Goal: Obtain resource: Download file/media

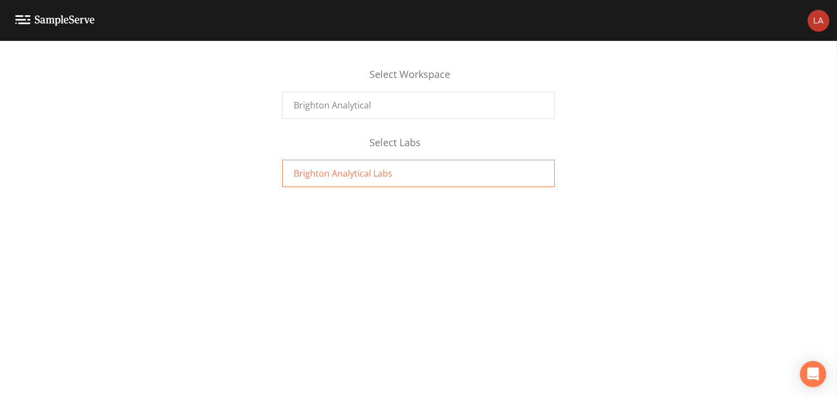
click at [350, 176] on span "Brighton Analytical Labs" at bounding box center [343, 173] width 99 height 13
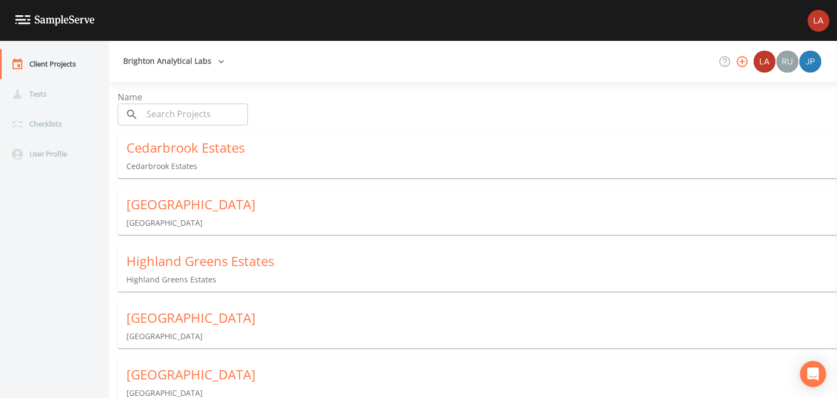
drag, startPoint x: 832, startPoint y: 298, endPoint x: 837, endPoint y: 373, distance: 74.8
click at [837, 376] on div "Client Projects Tests Checklists User Profile Brighton Analytical Labs Name ​ ​…" at bounding box center [418, 219] width 837 height 357
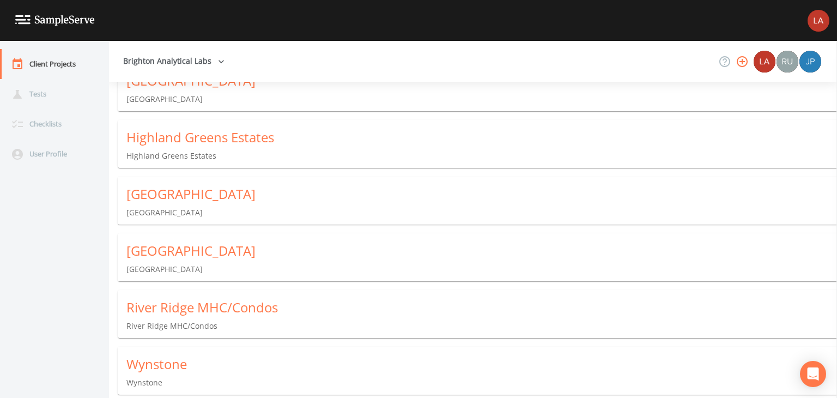
scroll to position [124, 0]
click at [153, 365] on div "Wynstone" at bounding box center [481, 363] width 711 height 17
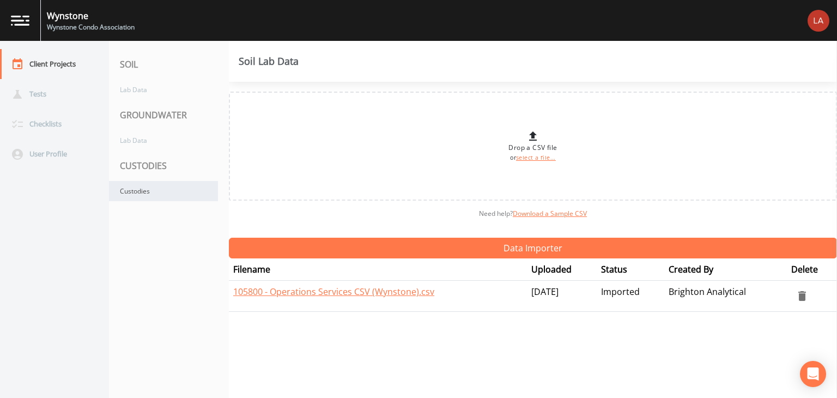
click at [137, 190] on div "Custodies" at bounding box center [163, 191] width 109 height 20
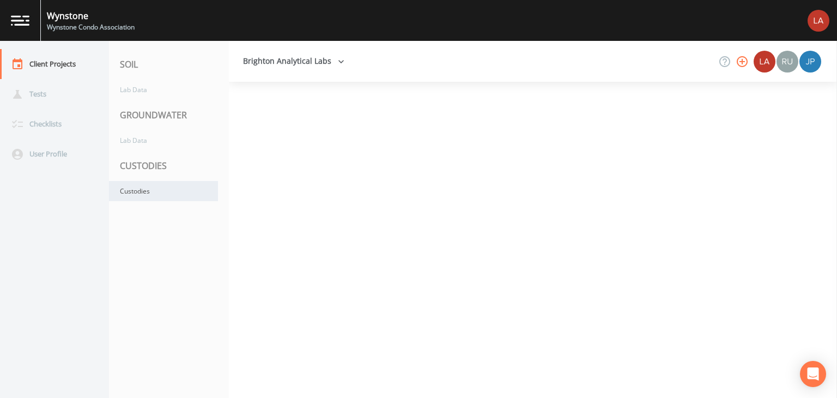
click at [136, 188] on div "Custodies" at bounding box center [163, 191] width 109 height 20
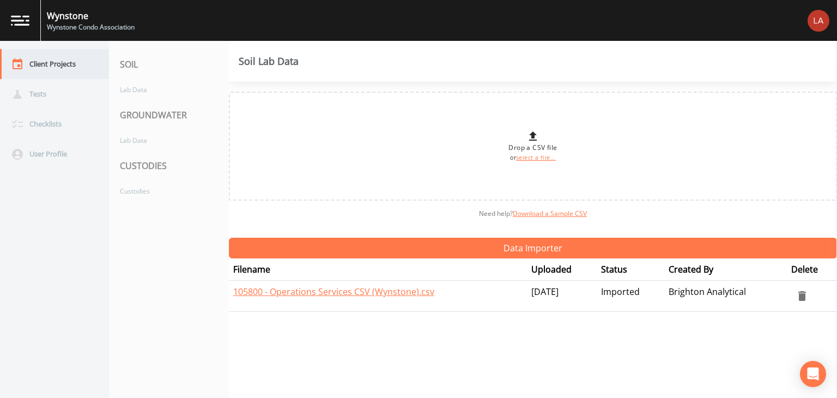
click at [35, 64] on div "Client Projects" at bounding box center [49, 64] width 98 height 30
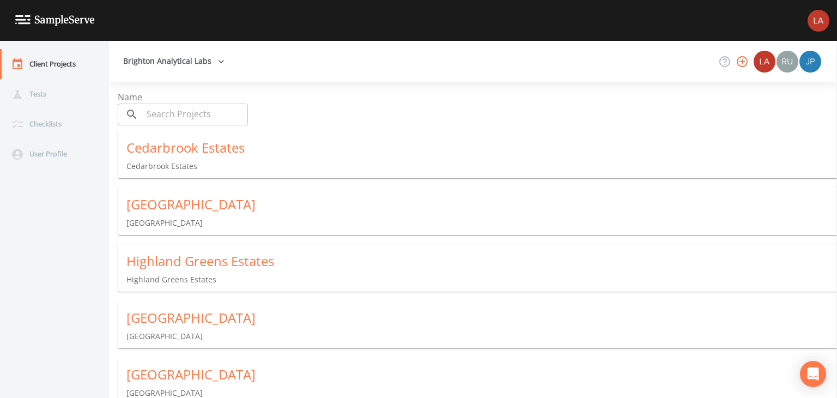
click at [168, 210] on div "[GEOGRAPHIC_DATA]" at bounding box center [481, 204] width 711 height 17
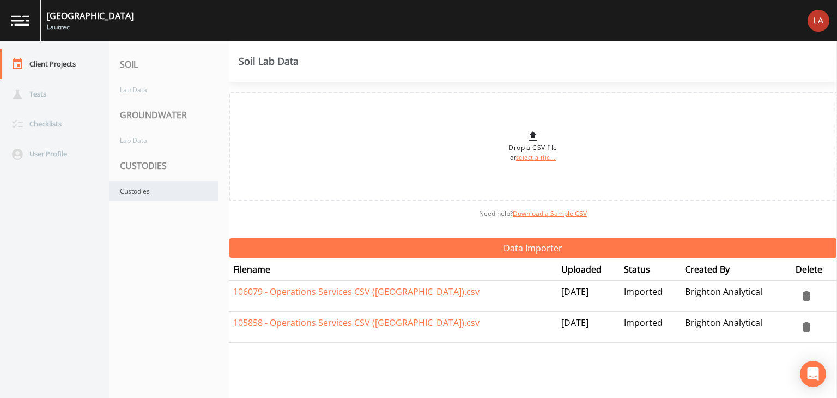
click at [134, 191] on div "Custodies" at bounding box center [163, 191] width 109 height 20
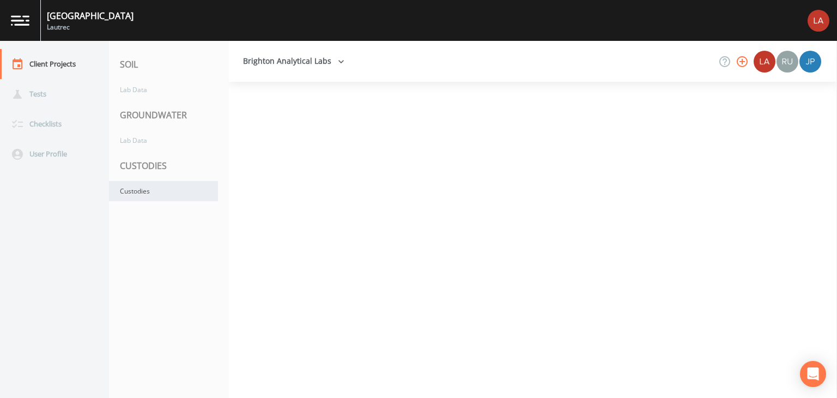
click at [134, 191] on div "Custodies" at bounding box center [163, 191] width 109 height 20
click at [140, 165] on div "CUSTODIES" at bounding box center [169, 165] width 120 height 31
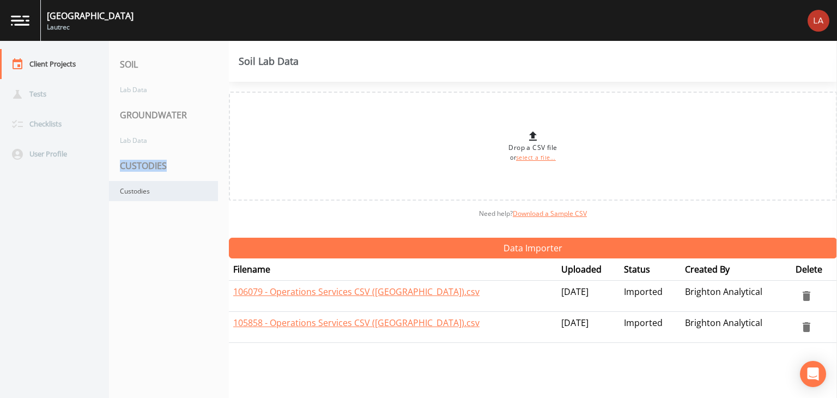
click at [132, 196] on div "Custodies" at bounding box center [163, 191] width 109 height 20
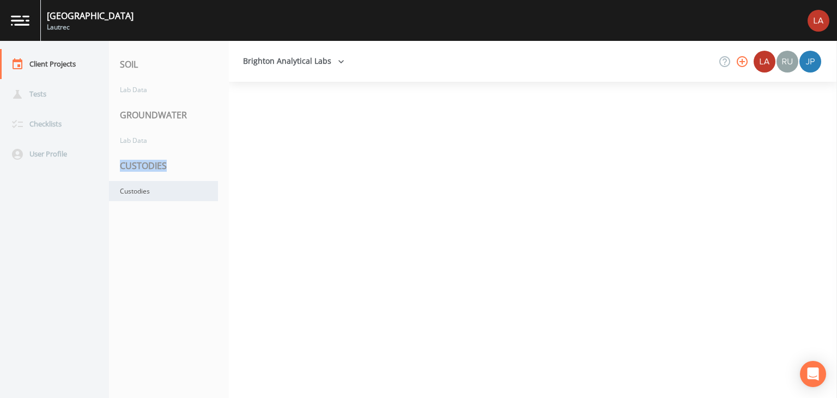
click at [132, 196] on div "Custodies" at bounding box center [163, 191] width 109 height 20
click at [132, 195] on div "Custodies" at bounding box center [163, 191] width 109 height 20
click at [144, 194] on div "Custodies" at bounding box center [163, 191] width 109 height 20
click at [143, 192] on div "Custodies" at bounding box center [163, 191] width 109 height 20
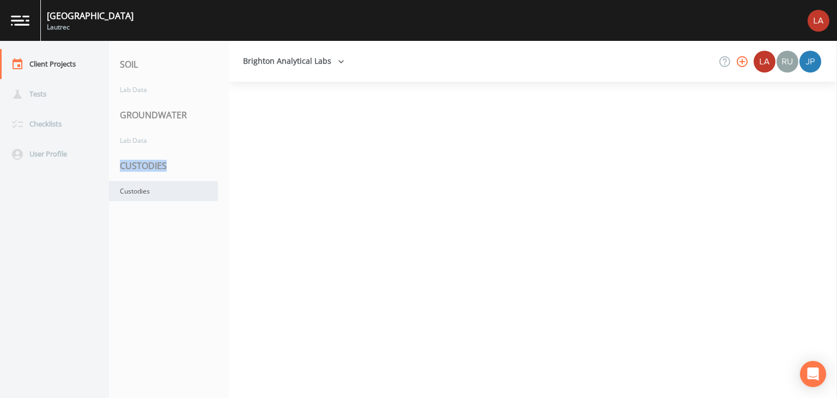
click at [143, 192] on div "Custodies" at bounding box center [163, 191] width 109 height 20
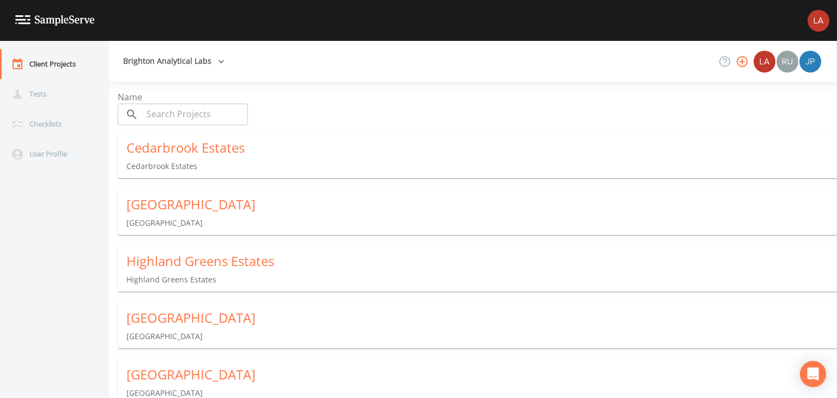
click at [174, 372] on div "[GEOGRAPHIC_DATA]" at bounding box center [481, 374] width 711 height 17
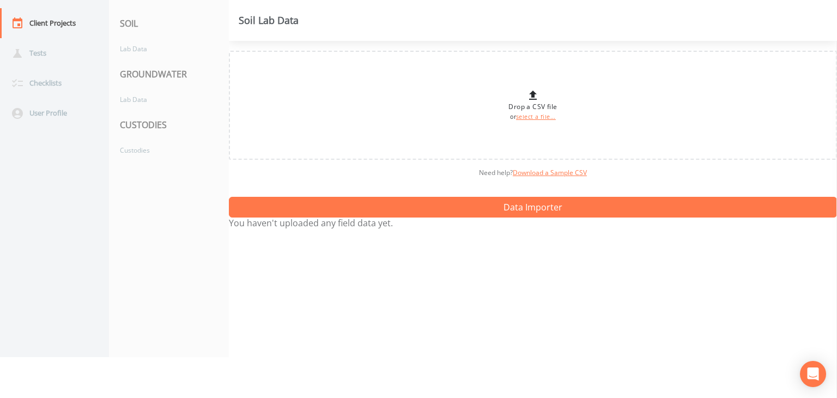
click at [175, 372] on div "Client Projects Tests Checklists User Profile SOIL Lab Data GROUNDWATER Lab Dat…" at bounding box center [418, 199] width 837 height 398
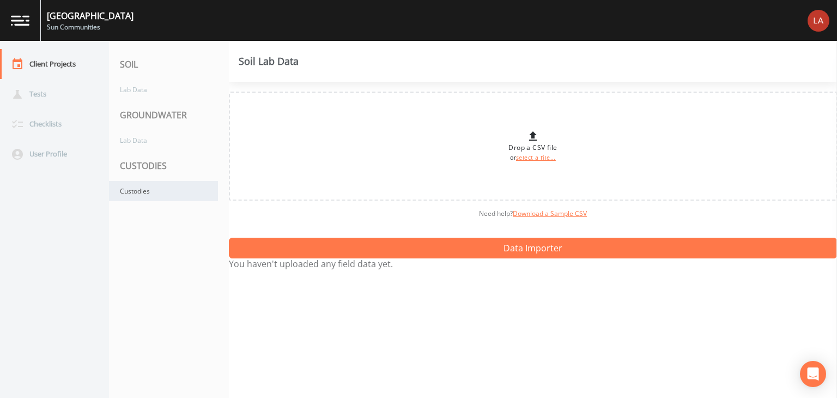
click at [136, 188] on div "Custodies" at bounding box center [163, 191] width 109 height 20
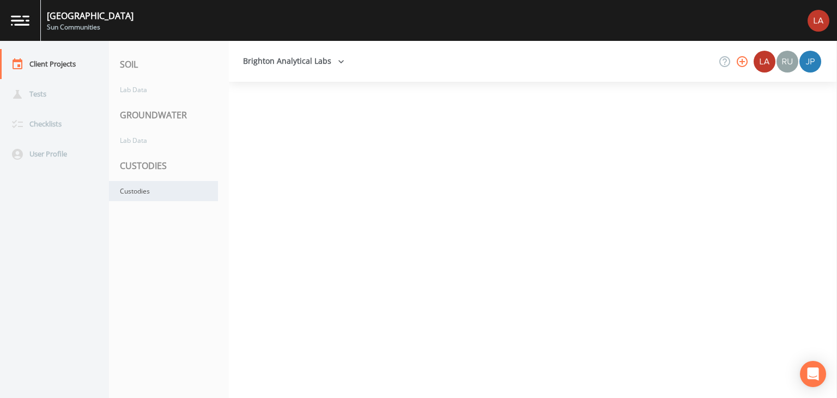
click at [137, 194] on div "Custodies" at bounding box center [163, 191] width 109 height 20
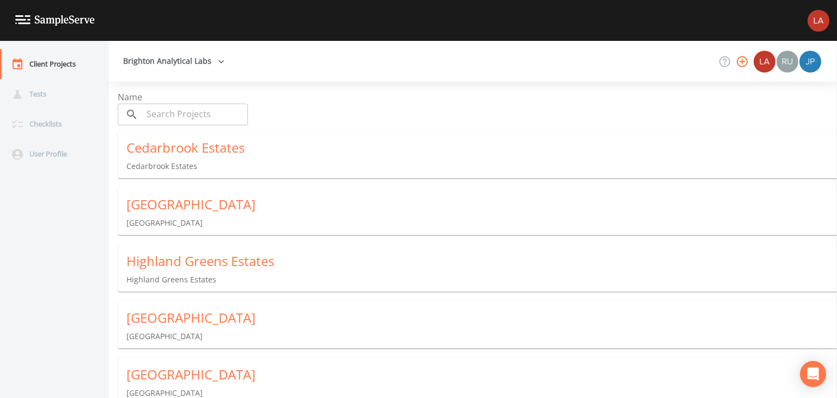
drag, startPoint x: 837, startPoint y: 210, endPoint x: 837, endPoint y: 295, distance: 85.0
click at [837, 295] on aside at bounding box center [837, 219] width 1 height 357
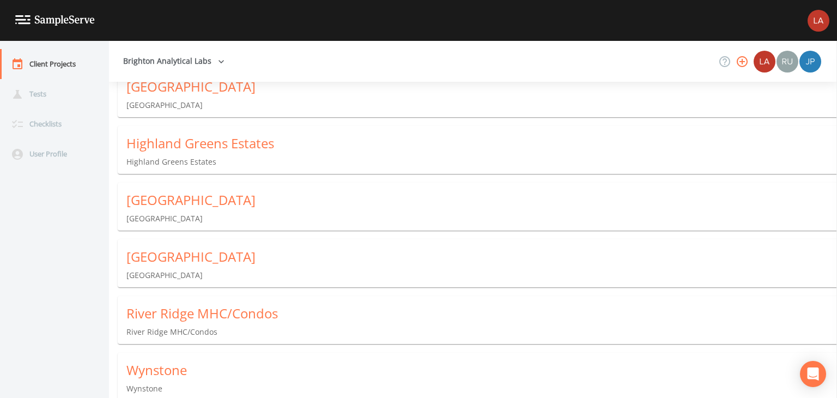
scroll to position [124, 0]
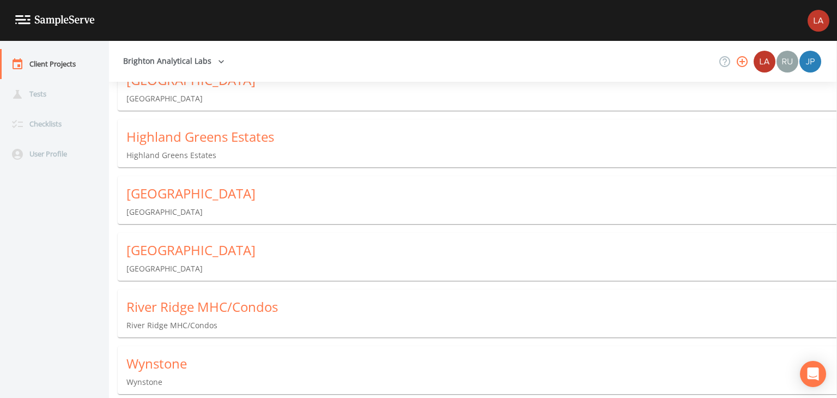
click at [168, 313] on div "River Ridge MHC/Condos" at bounding box center [481, 306] width 711 height 17
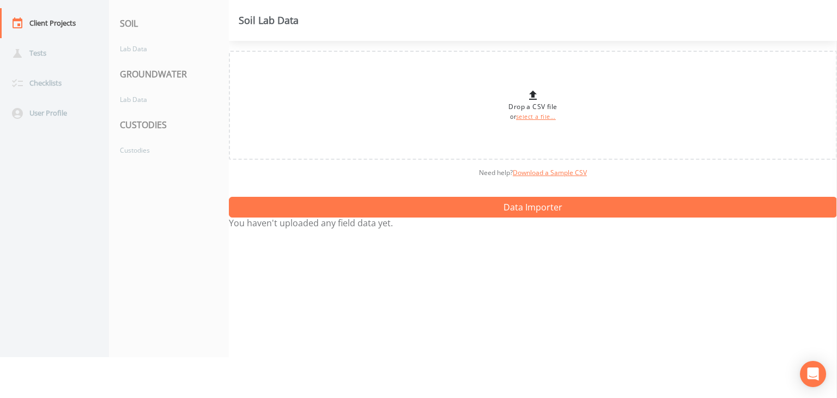
click at [168, 313] on nav "SOIL Lab Data GROUNDWATER Lab Data CUSTODIES Custodies" at bounding box center [169, 178] width 120 height 357
click at [133, 144] on div "Custodies" at bounding box center [163, 150] width 109 height 20
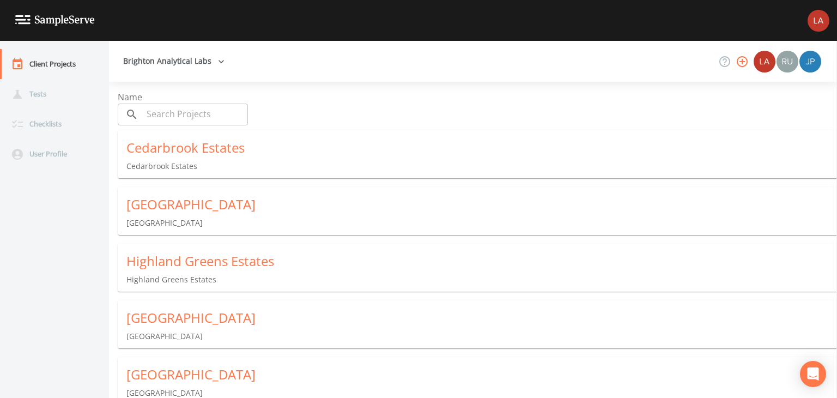
click at [198, 269] on div "Highland Greens Estates" at bounding box center [481, 260] width 711 height 17
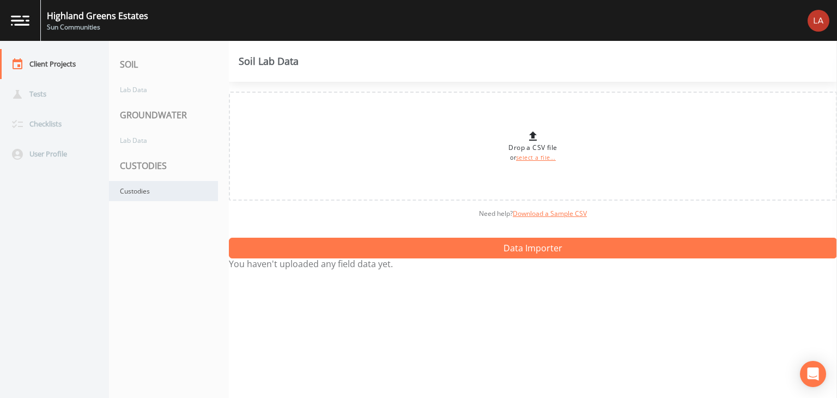
click at [140, 195] on div "Custodies" at bounding box center [163, 191] width 109 height 20
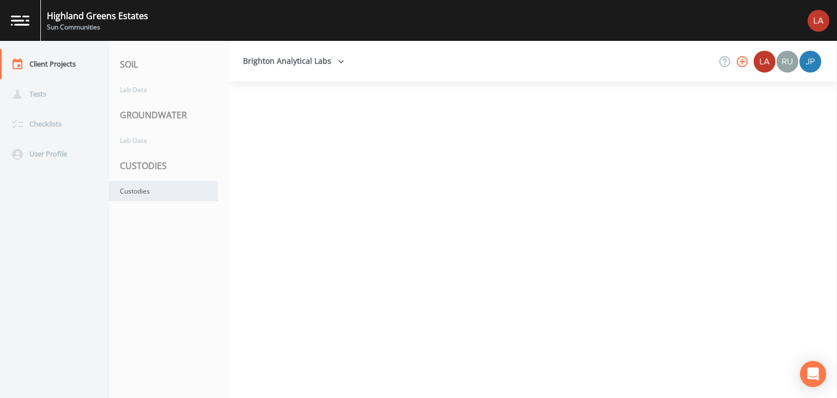
click at [140, 191] on div "Custodies" at bounding box center [163, 191] width 109 height 20
click at [142, 192] on div "Custodies" at bounding box center [163, 191] width 109 height 20
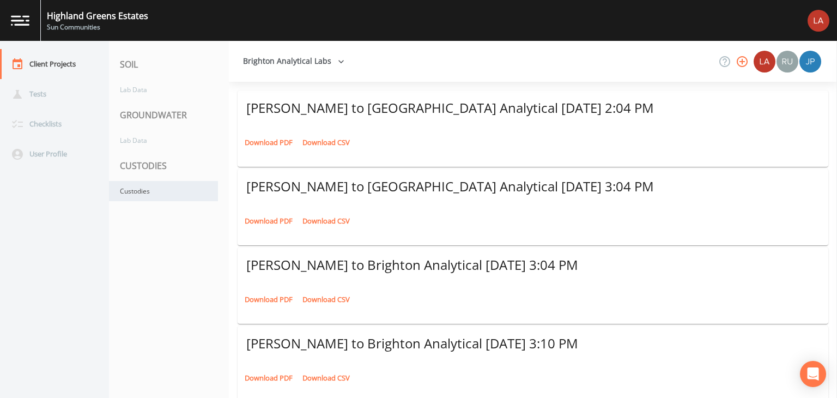
click at [142, 192] on div "Custodies" at bounding box center [163, 191] width 109 height 20
click at [269, 144] on link "Download PDF" at bounding box center [268, 142] width 53 height 17
click at [267, 222] on link "Download PDF" at bounding box center [268, 221] width 53 height 17
click at [269, 301] on link "Download PDF" at bounding box center [268, 299] width 53 height 17
click at [277, 380] on link "Download PDF" at bounding box center [268, 378] width 53 height 17
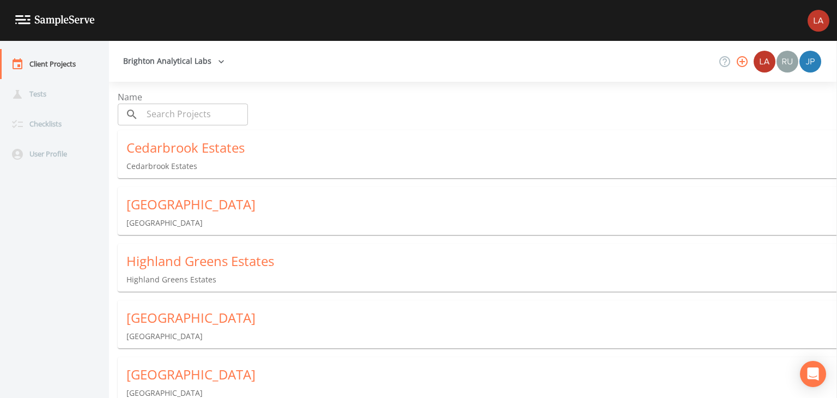
click at [161, 211] on div "[GEOGRAPHIC_DATA]" at bounding box center [481, 204] width 711 height 17
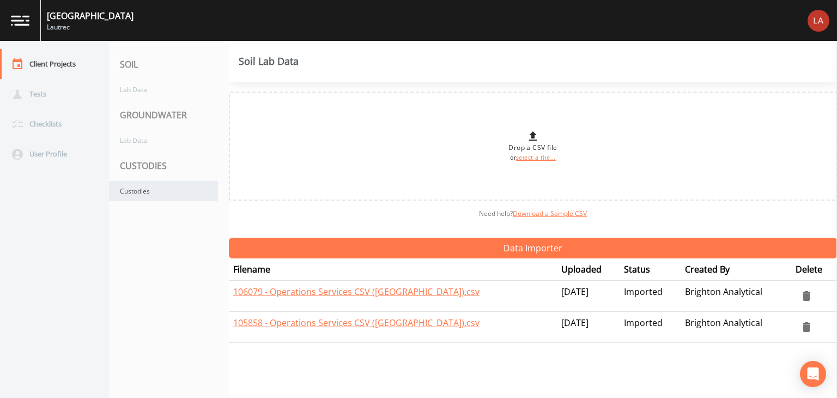
click at [132, 190] on div "Custodies" at bounding box center [163, 191] width 109 height 20
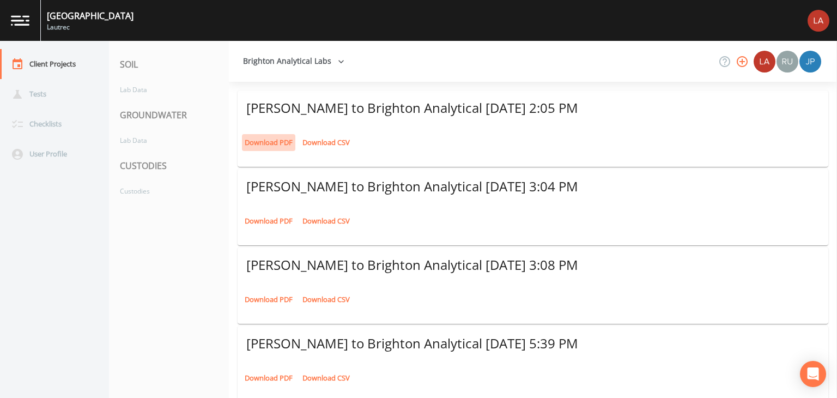
click at [272, 144] on link "Download PDF" at bounding box center [268, 142] width 53 height 17
